Goal: Transaction & Acquisition: Book appointment/travel/reservation

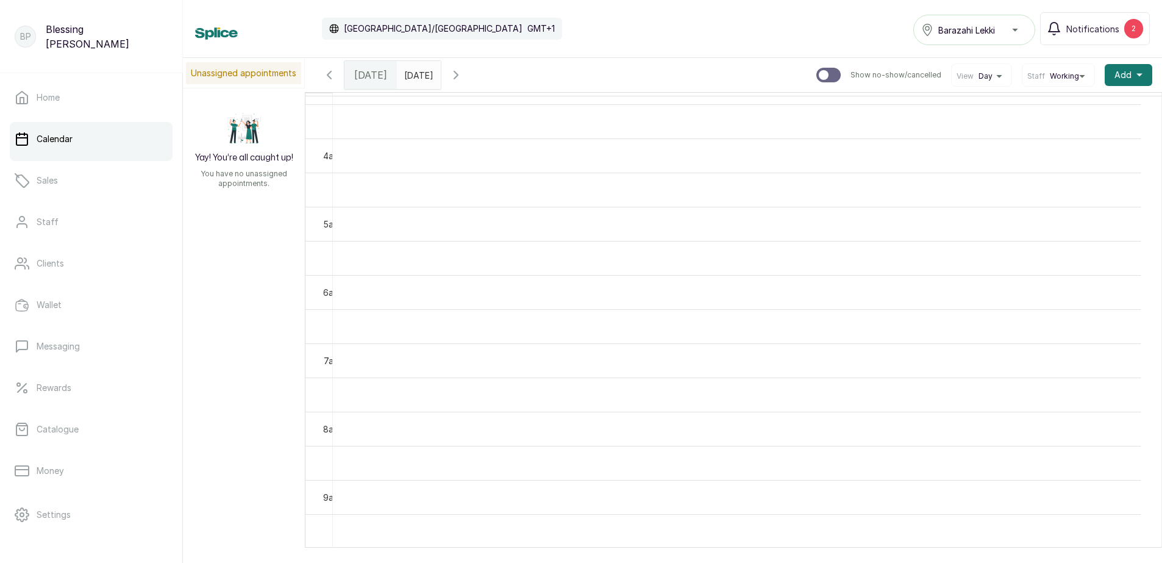
scroll to position [45, 0]
click at [1120, 78] on span "Add" at bounding box center [1122, 75] width 17 height 12
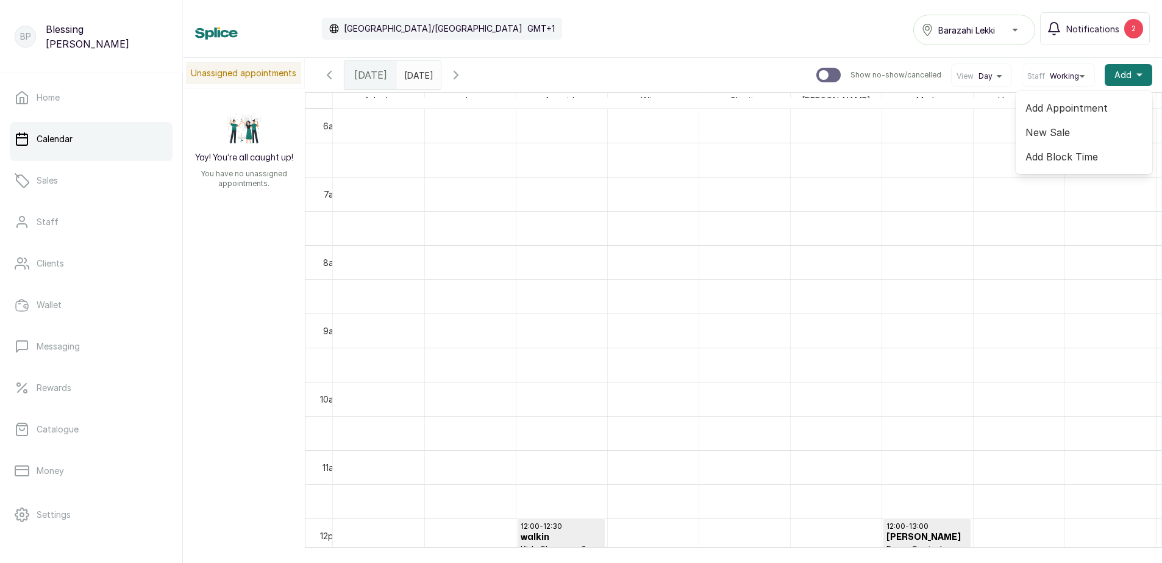
click at [1041, 112] on span "Add Appointment" at bounding box center [1083, 108] width 117 height 15
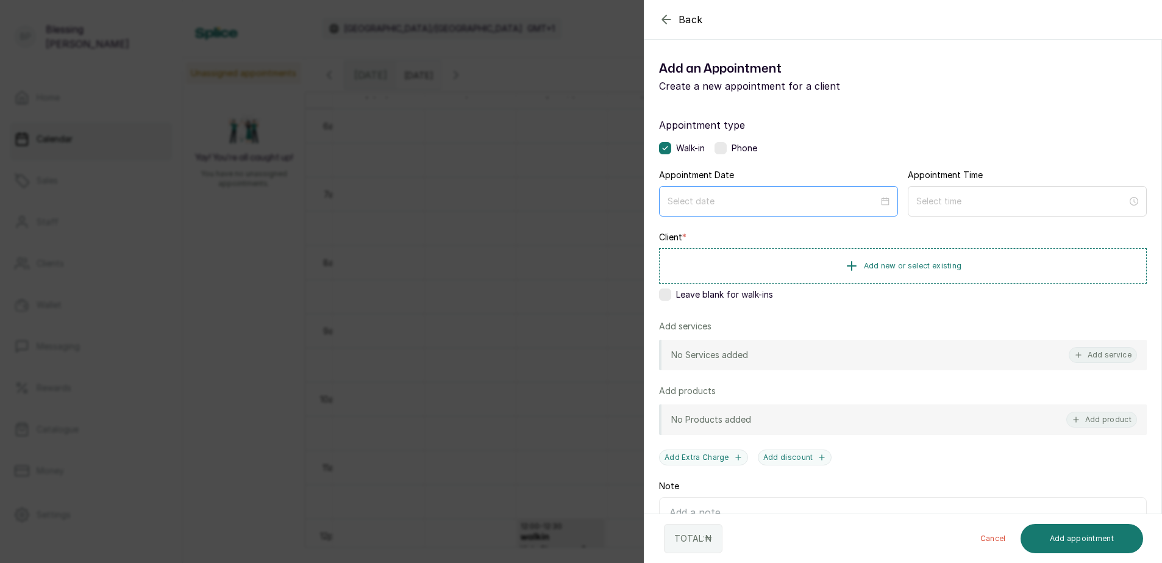
click at [882, 204] on div at bounding box center [779, 200] width 222 height 13
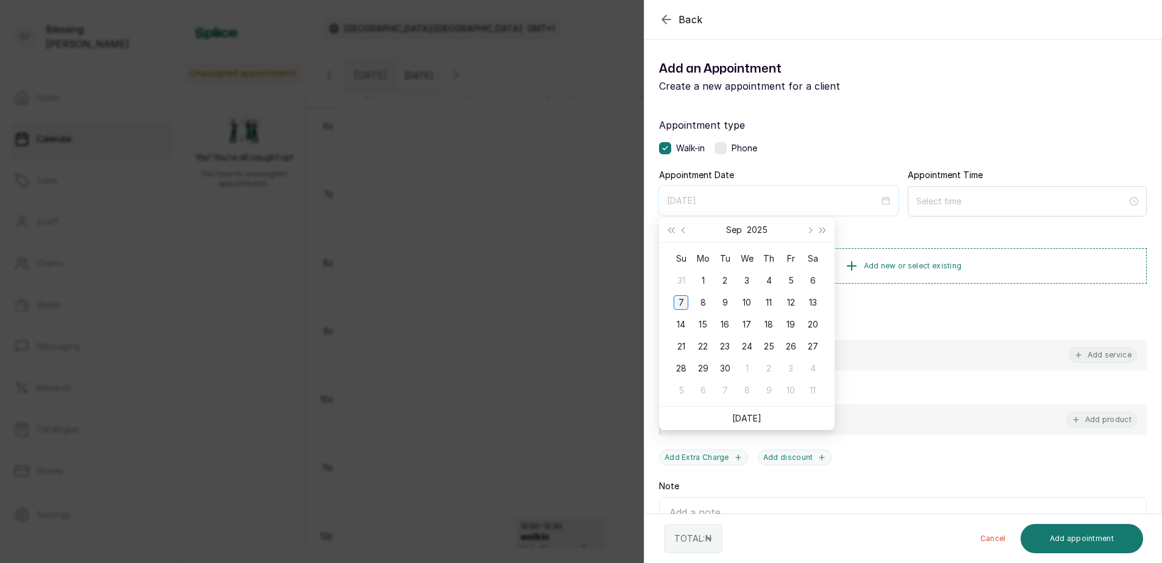
type input "[DATE]"
click at [686, 303] on div "7" at bounding box center [681, 302] width 15 height 15
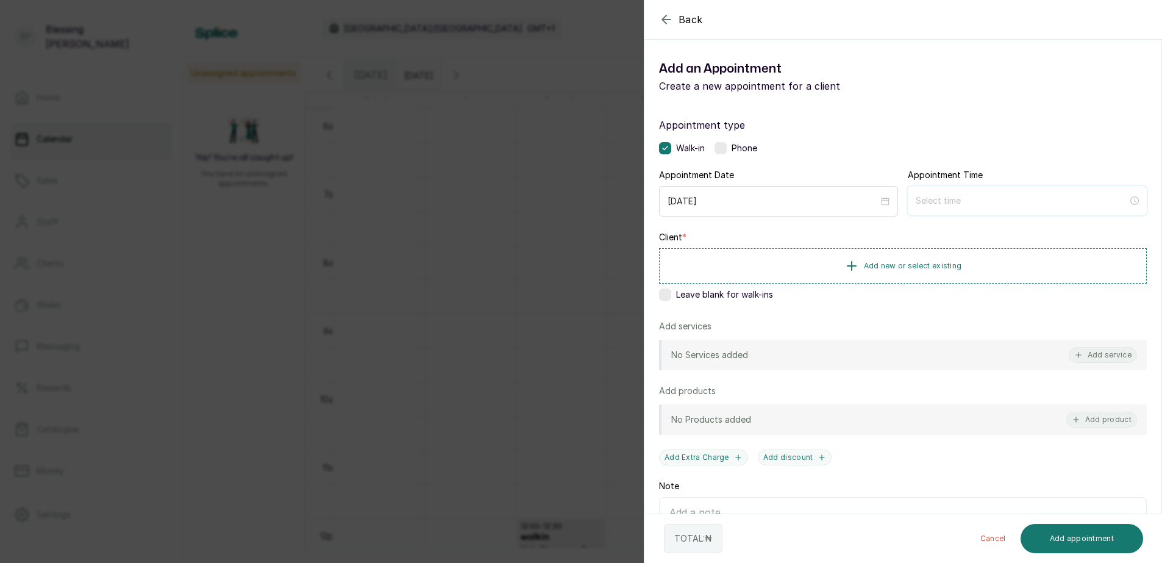
click at [950, 201] on input at bounding box center [1022, 200] width 212 height 13
type input "3:00 am"
click at [548, 193] on div "Back Add Appointment Add an Appointment Create a new appointment for a client A…" at bounding box center [581, 281] width 1162 height 563
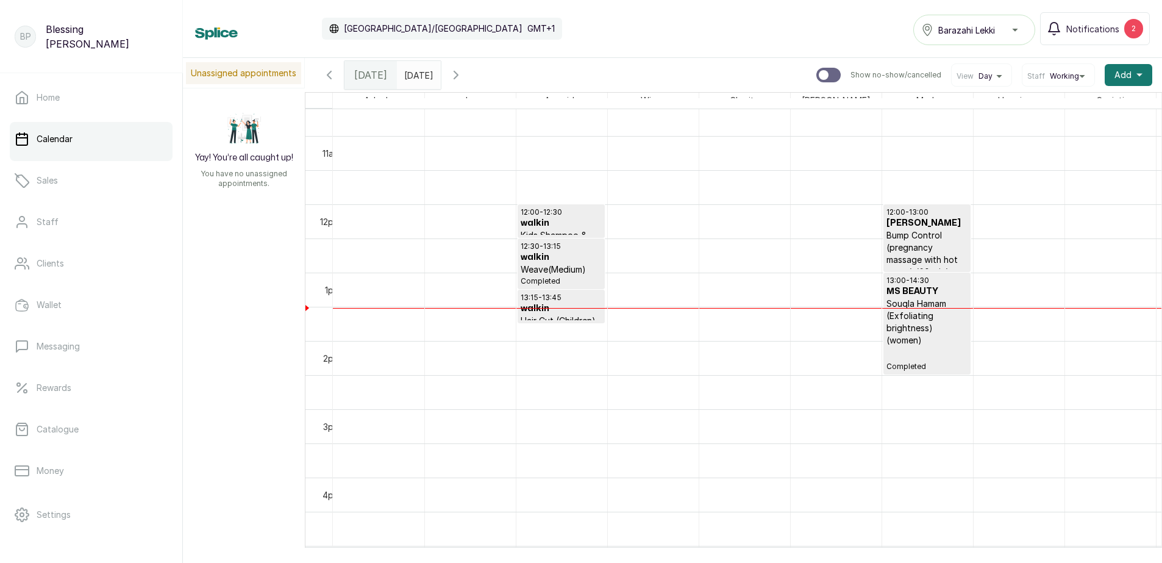
scroll to position [715, 0]
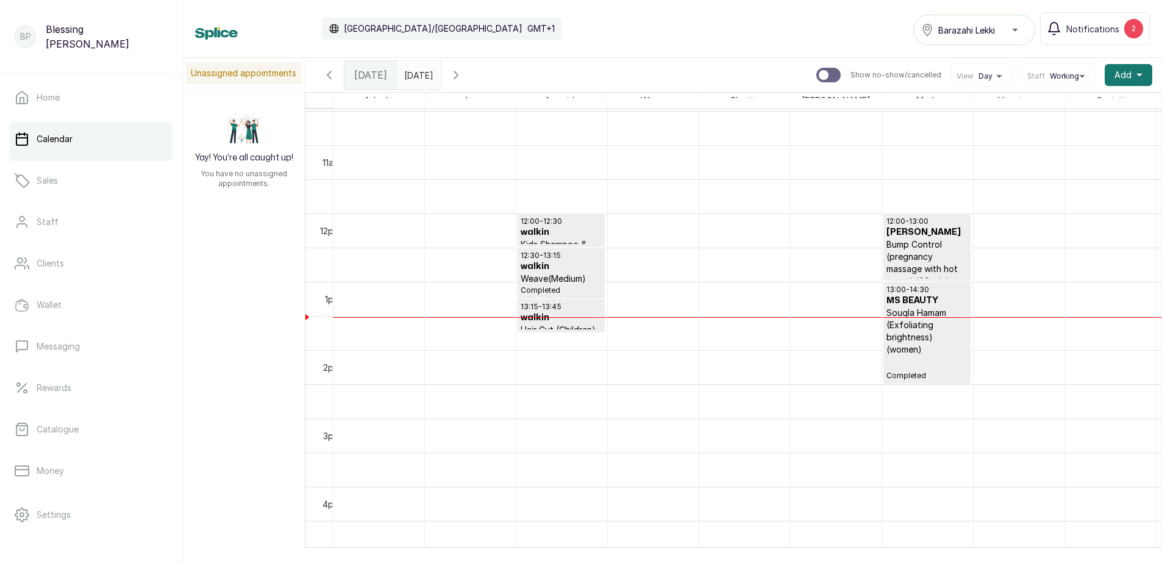
click at [171, 515] on div "Home Calendar Sales Staff Clients Wallet Messaging Rewards Catalogue Money Sett…" at bounding box center [91, 298] width 182 height 450
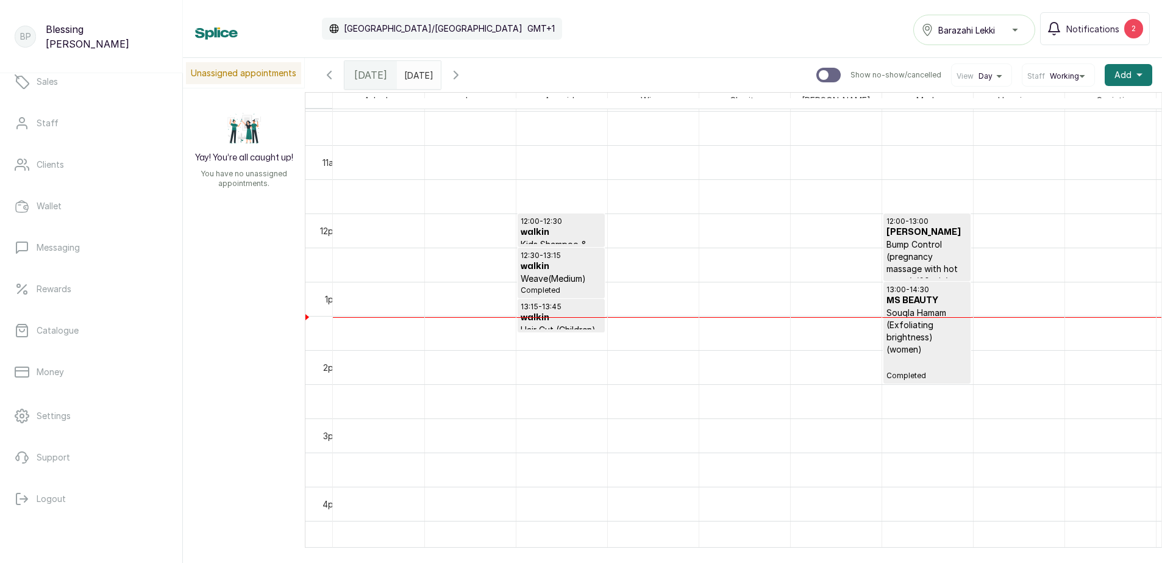
click at [463, 73] on icon "button" at bounding box center [456, 75] width 15 height 15
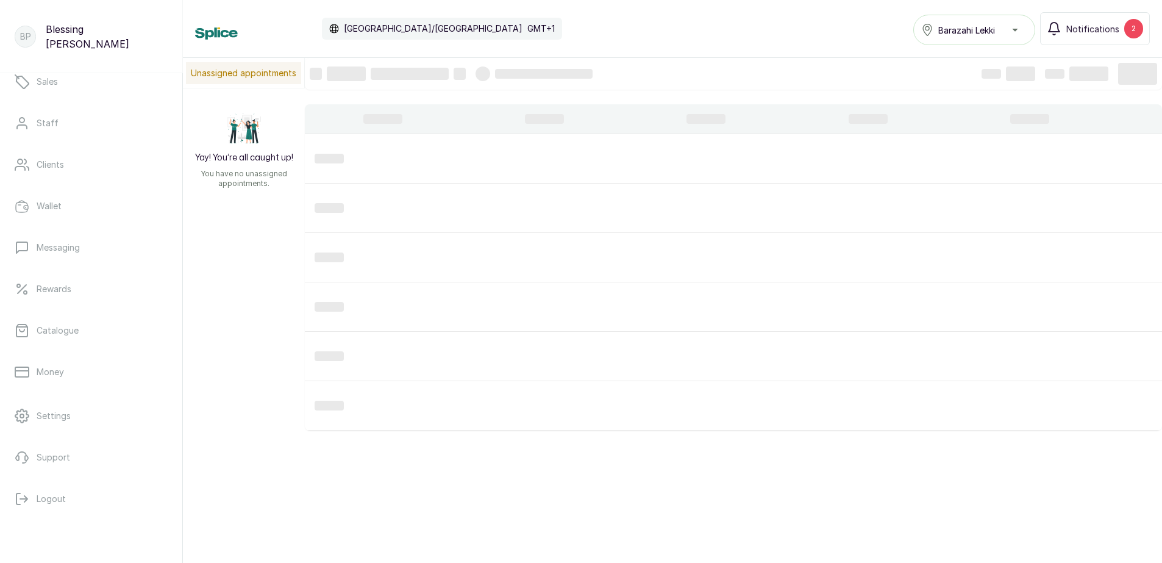
scroll to position [410, 0]
